Goal: Ask a question

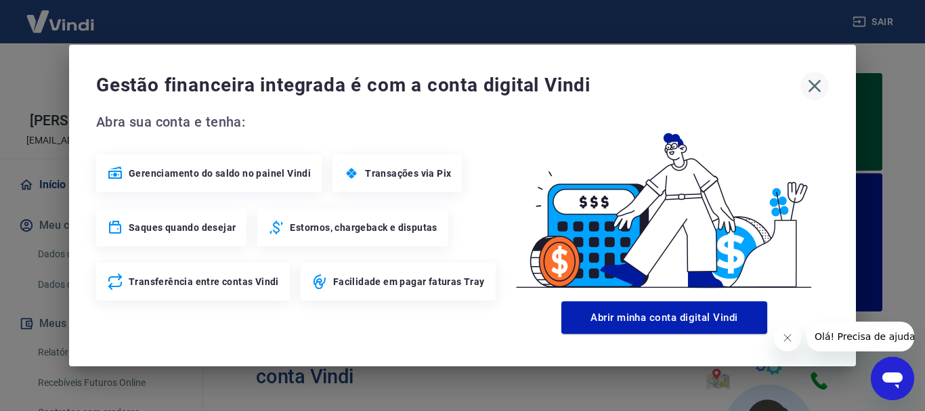
click at [814, 82] on icon "button" at bounding box center [815, 86] width 22 height 22
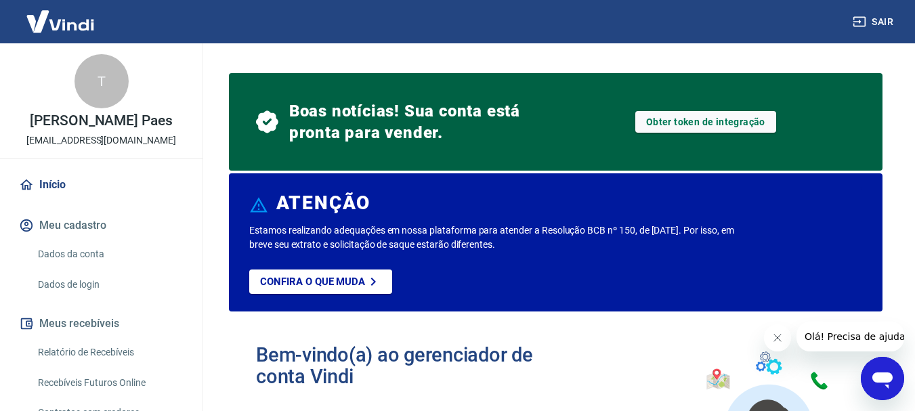
click at [877, 380] on icon "Abrir janela de mensagens" at bounding box center [883, 381] width 20 height 16
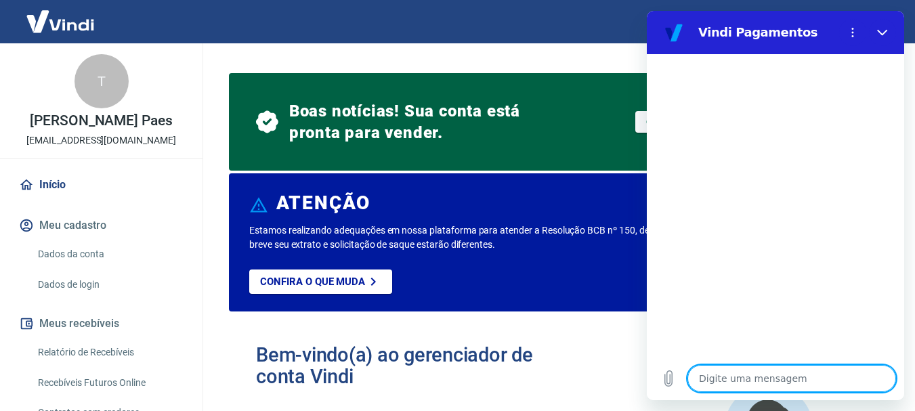
click at [743, 373] on textarea at bounding box center [792, 378] width 209 height 27
type textarea "o"
type textarea "x"
type textarea "oi"
type textarea "x"
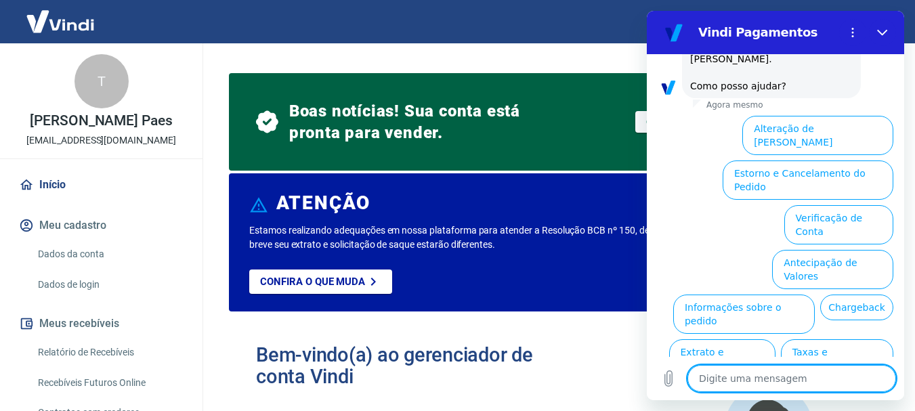
scroll to position [117, 0]
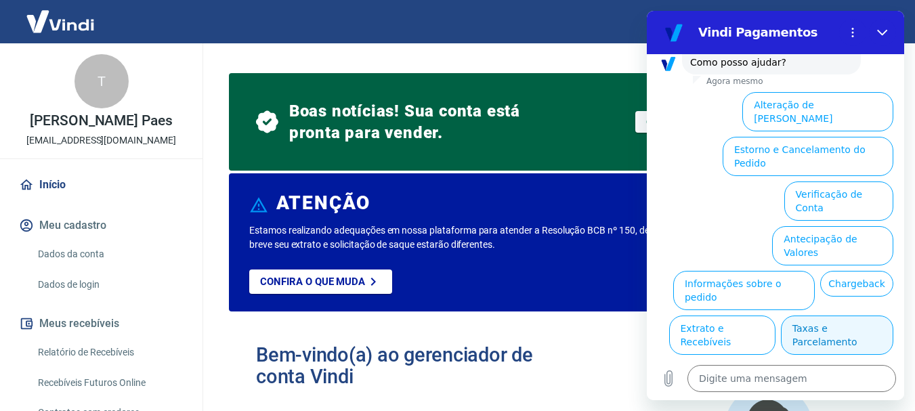
click at [806, 316] on button "Taxas e Parcelamento" at bounding box center [837, 335] width 112 height 39
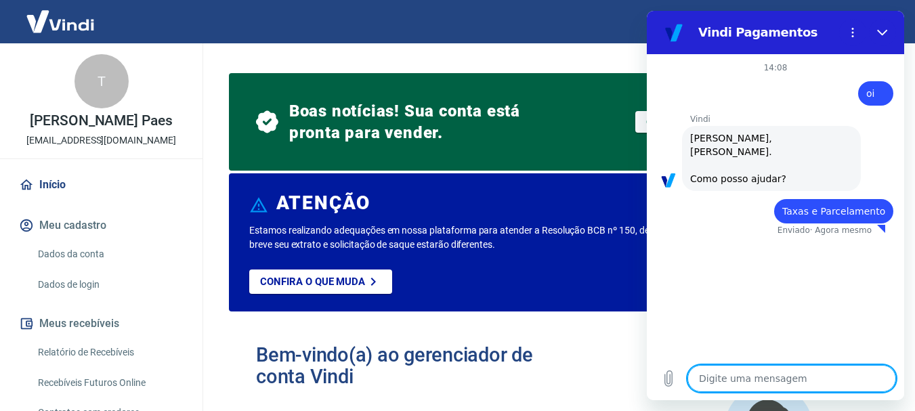
type textarea "x"
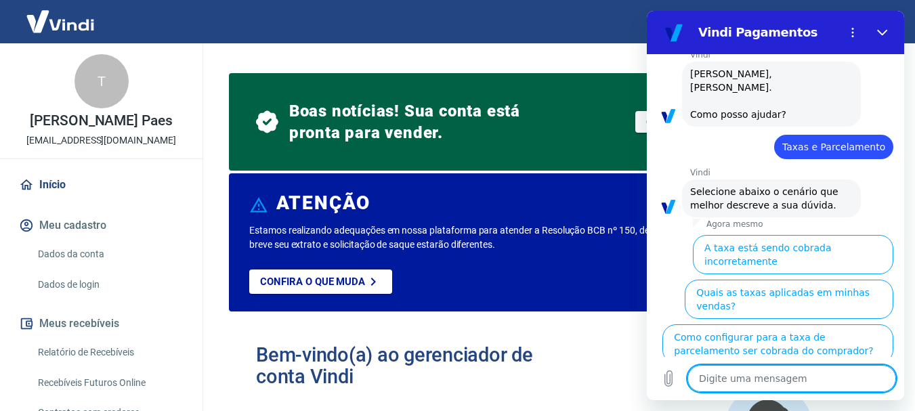
scroll to position [110, 0]
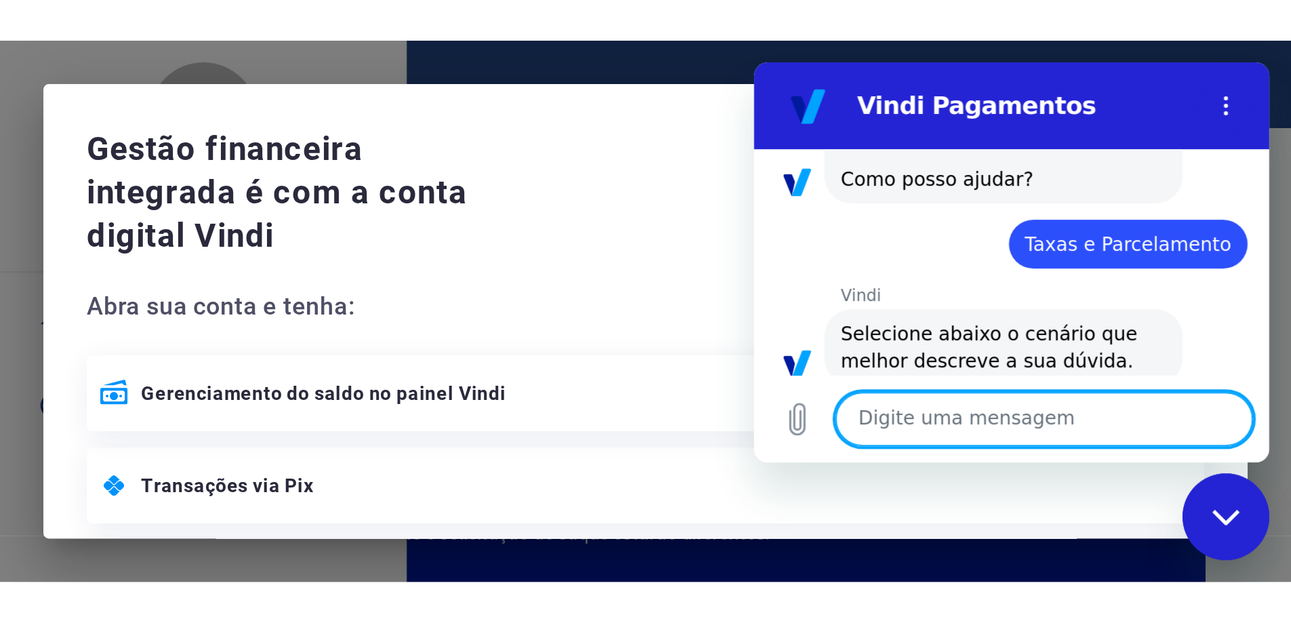
scroll to position [25, 0]
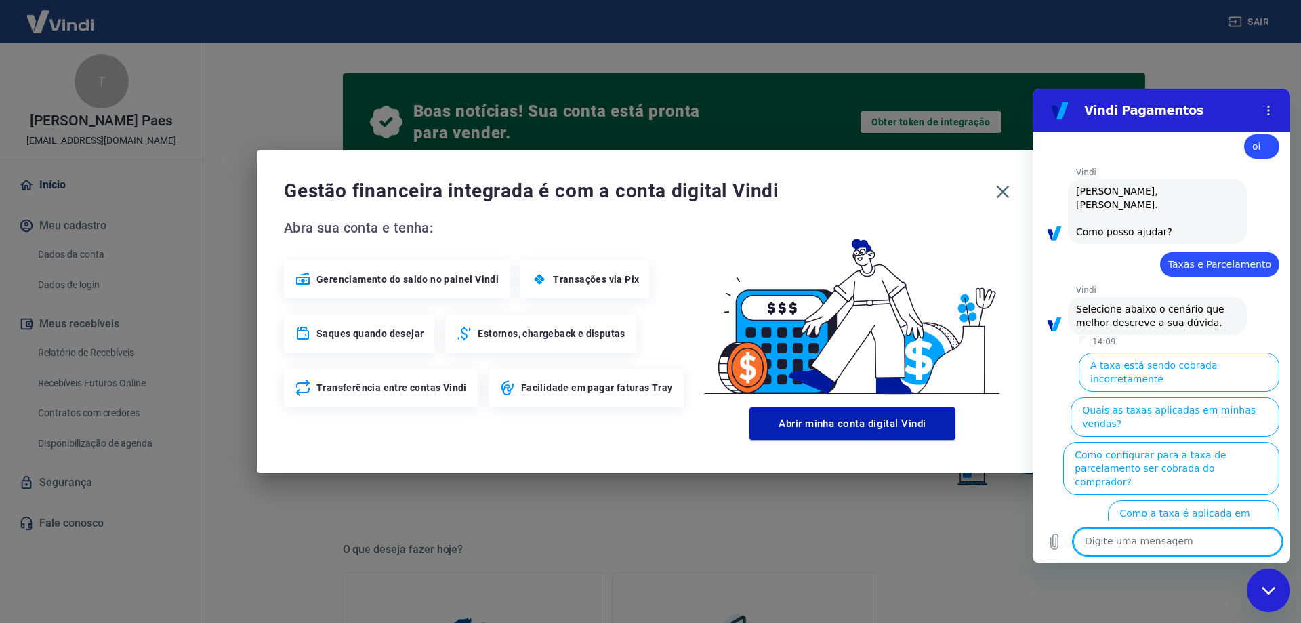
click at [604, 115] on div "Gestão financeira integrada é com a conta digital Vindi Abra sua conta e tenha:…" at bounding box center [650, 311] width 1301 height 623
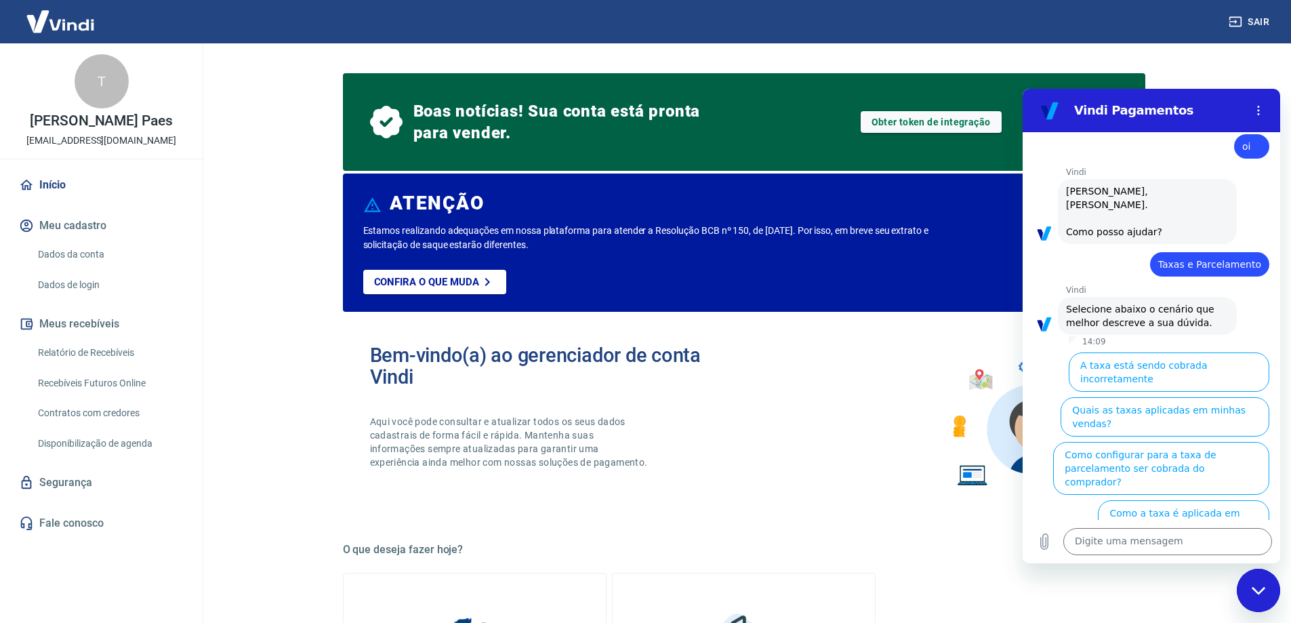
drag, startPoint x: 2462, startPoint y: 1132, endPoint x: 1255, endPoint y: 587, distance: 1323.9
click at [925, 411] on icon "Fechar janela de mensagens" at bounding box center [1258, 590] width 14 height 9
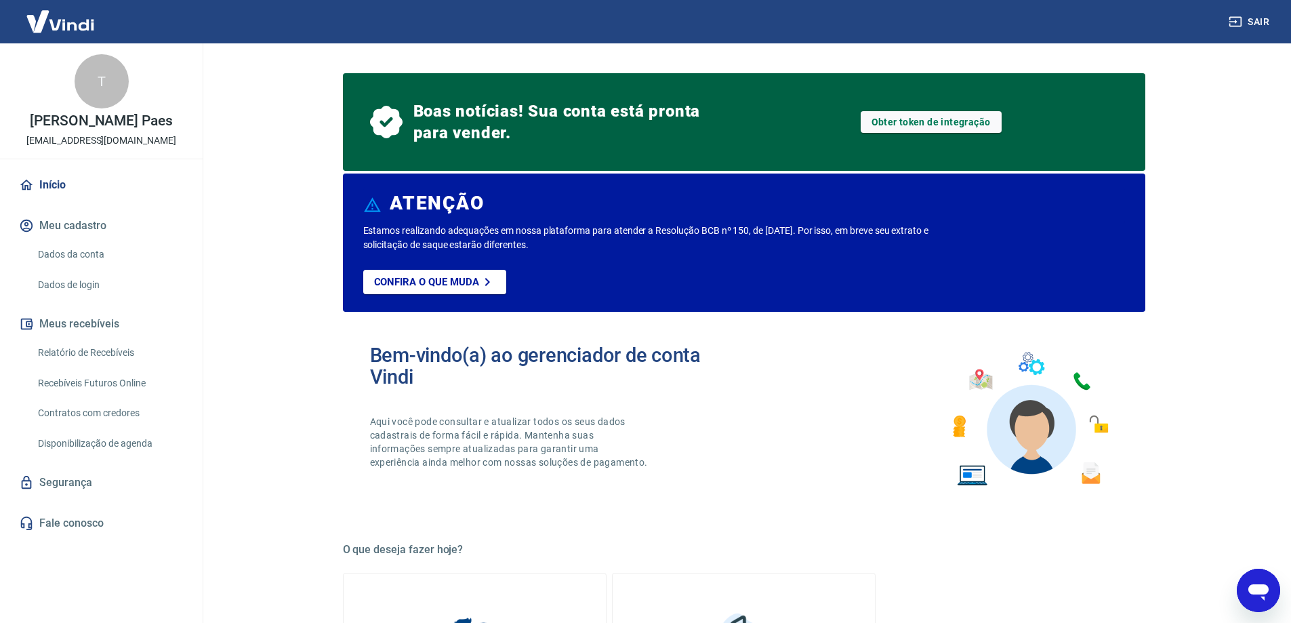
click at [925, 411] on icon "Abrir janela de mensagens" at bounding box center [1258, 590] width 24 height 24
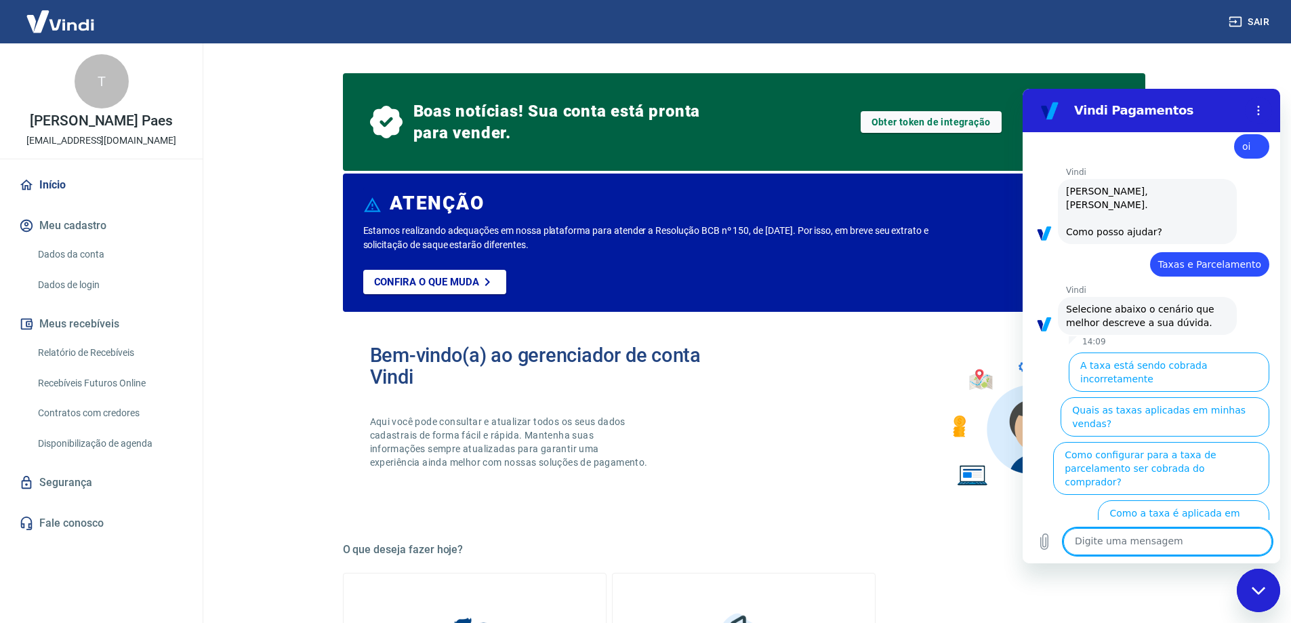
click at [925, 411] on icon "Fechar janela de mensagens" at bounding box center [1258, 590] width 14 height 9
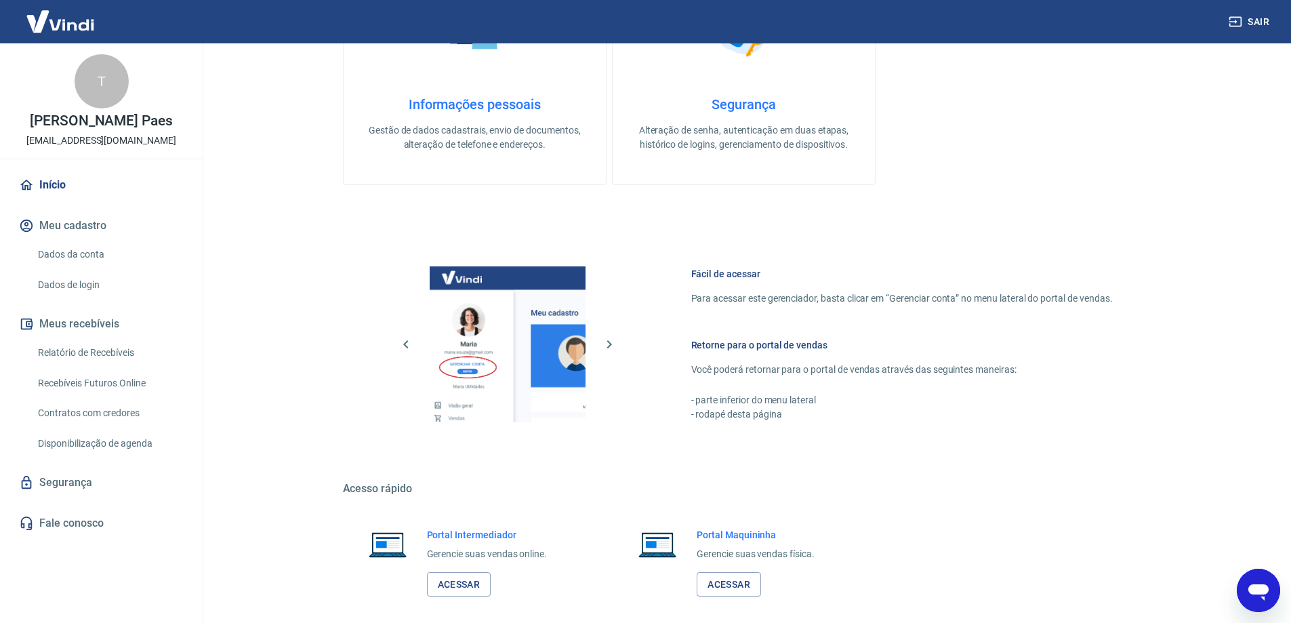
scroll to position [674, 0]
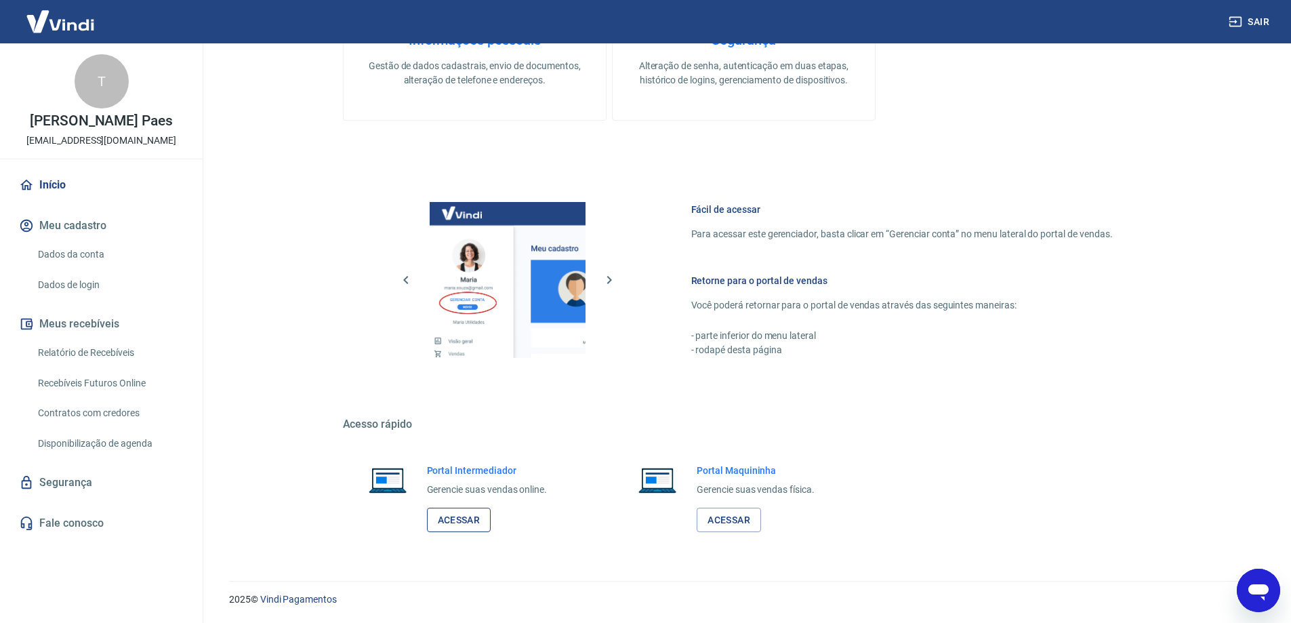
click at [460, 411] on link "Acessar" at bounding box center [459, 519] width 64 height 25
